Goal: Transaction & Acquisition: Purchase product/service

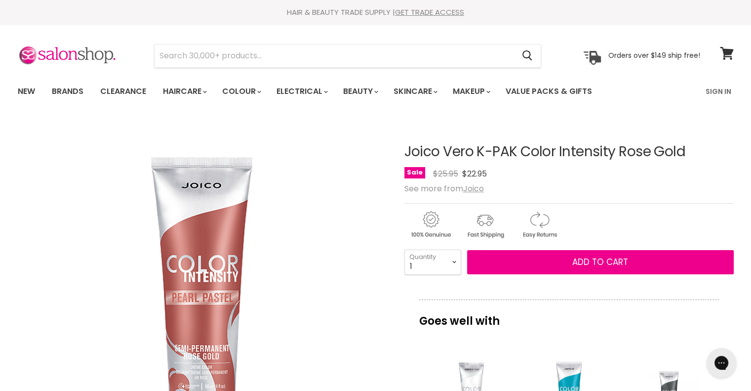
drag, startPoint x: 407, startPoint y: 151, endPoint x: 684, endPoint y: 138, distance: 277.5
copy h1 "Joico Vero K-PAK Color Intensity Rose Gold"
